Goal: Task Accomplishment & Management: Use online tool/utility

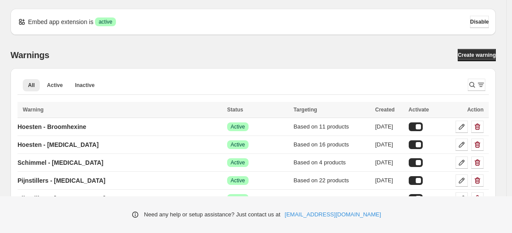
scroll to position [915, 0]
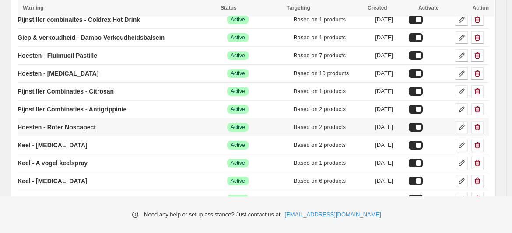
click at [89, 123] on p "Hoesten - Roter Noscapect" at bounding box center [57, 127] width 78 height 9
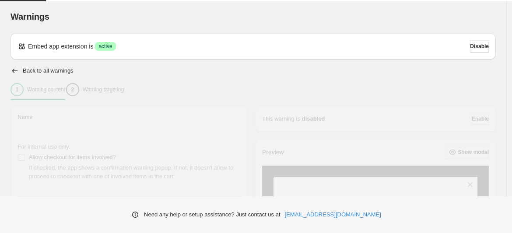
type input "**********"
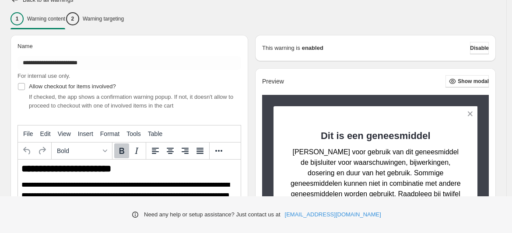
scroll to position [69, 0]
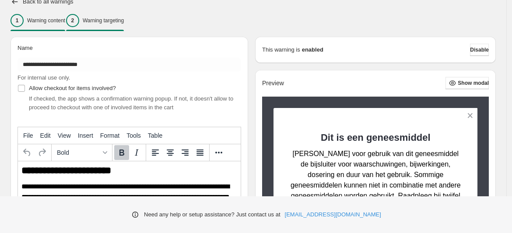
click at [124, 26] on div "2 Warning targeting" at bounding box center [95, 20] width 58 height 13
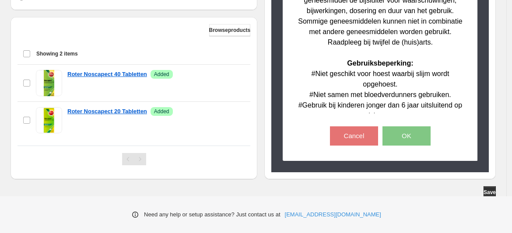
scroll to position [276, 0]
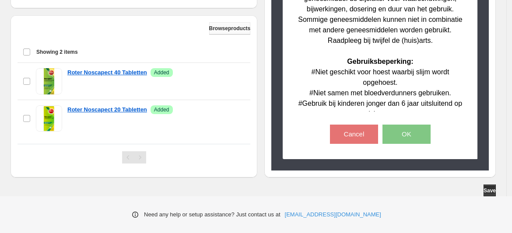
click at [224, 27] on span "Browse products" at bounding box center [230, 28] width 42 height 7
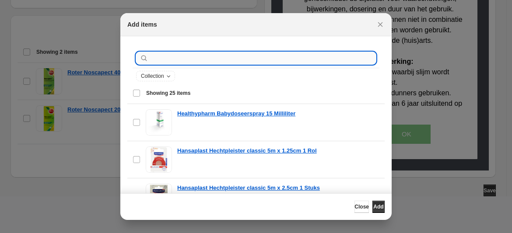
click at [177, 59] on input ":r3q:" at bounding box center [263, 58] width 226 height 12
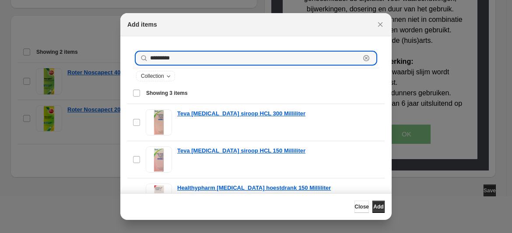
type input "*********"
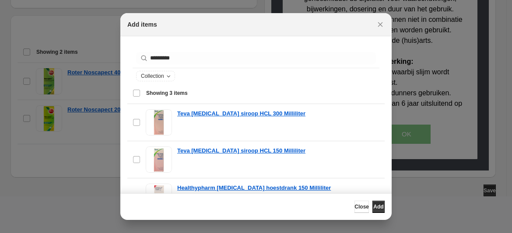
click at [134, 93] on div "Select all 3 items Showing 3 items" at bounding box center [256, 93] width 247 height 21
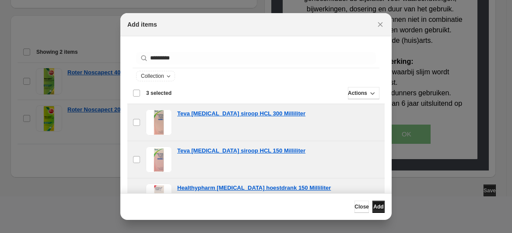
click at [377, 209] on span "Add" at bounding box center [379, 207] width 10 height 7
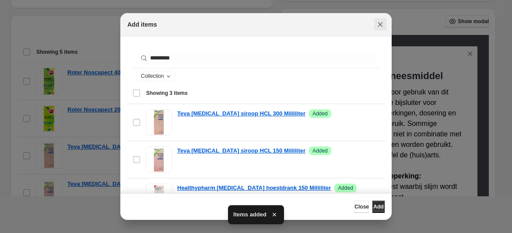
click at [381, 25] on icon "Close" at bounding box center [380, 24] width 9 height 9
